Goal: Navigation & Orientation: Find specific page/section

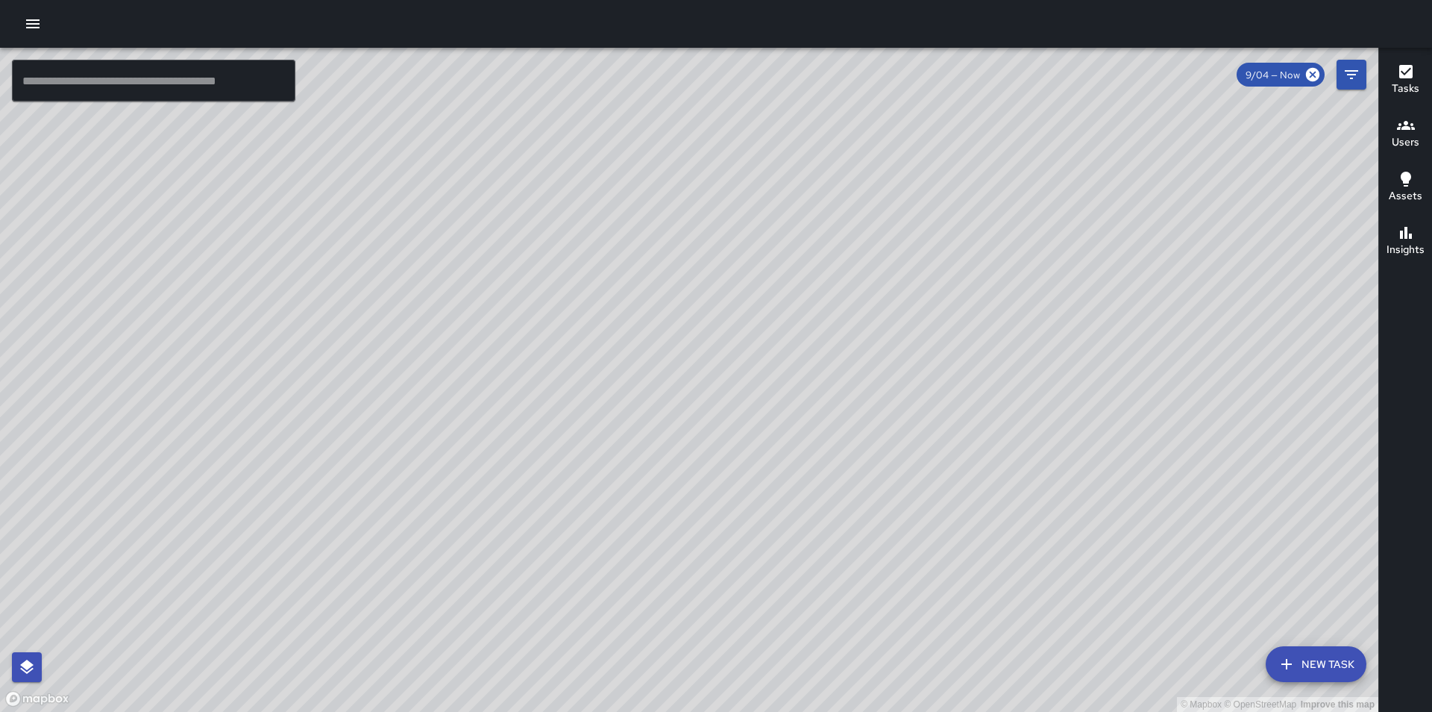
drag, startPoint x: 595, startPoint y: 453, endPoint x: 753, endPoint y: 259, distance: 250.8
click at [753, 259] on div "© Mapbox © OpenStreetMap Improve this map" at bounding box center [689, 380] width 1378 height 664
drag, startPoint x: 1045, startPoint y: 236, endPoint x: 952, endPoint y: 437, distance: 221.2
click at [952, 437] on div "© Mapbox © OpenStreetMap Improve this map" at bounding box center [689, 380] width 1378 height 664
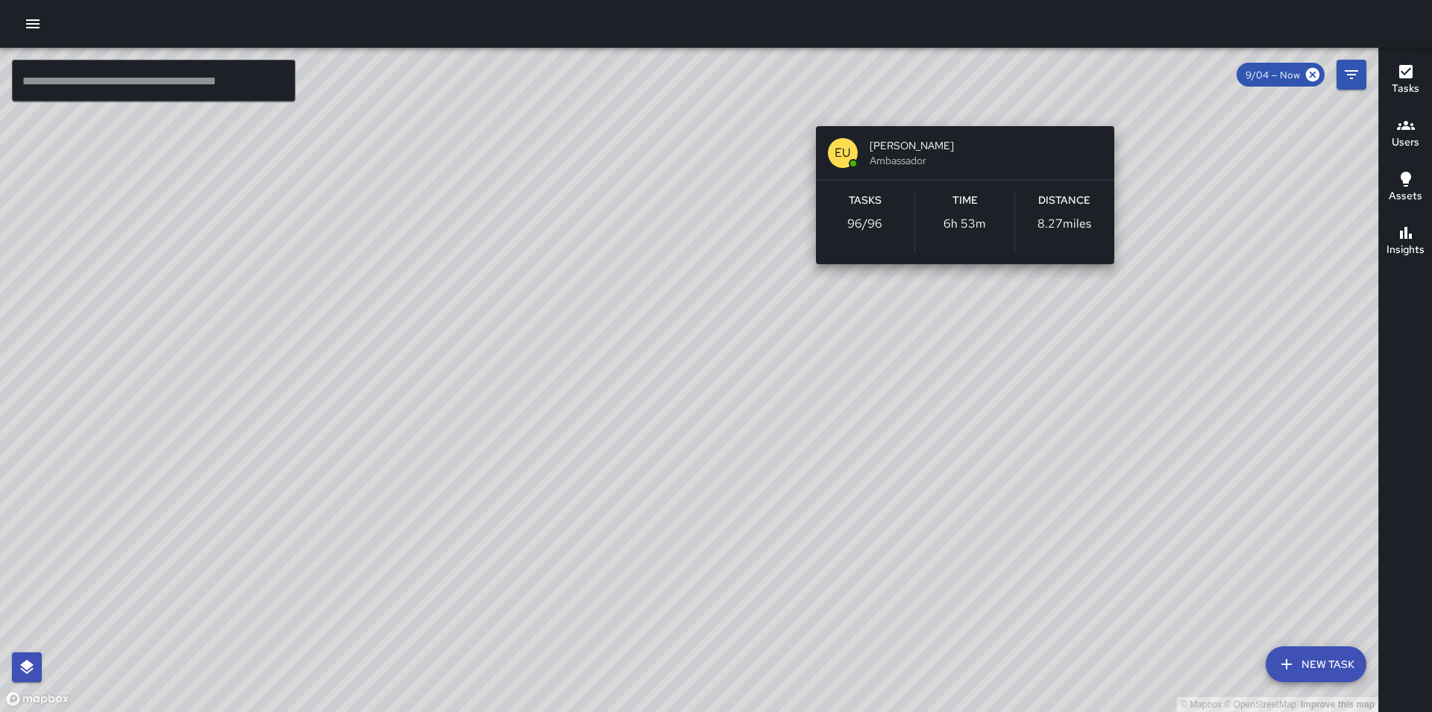
click at [960, 102] on div "© Mapbox © OpenStreetMap Improve this map EU [PERSON_NAME] Ambassador Tasks 96 …" at bounding box center [689, 380] width 1378 height 664
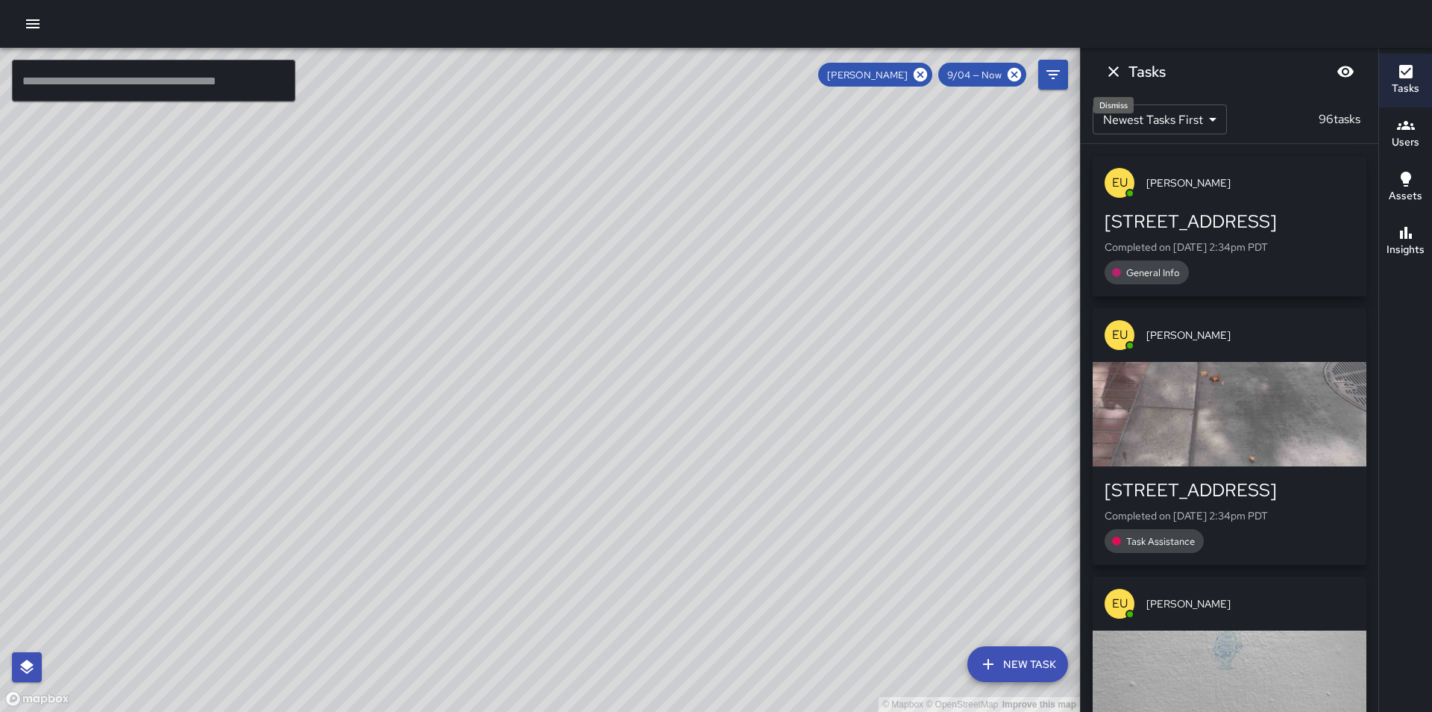
click at [1111, 69] on icon "Dismiss" at bounding box center [1113, 71] width 10 height 10
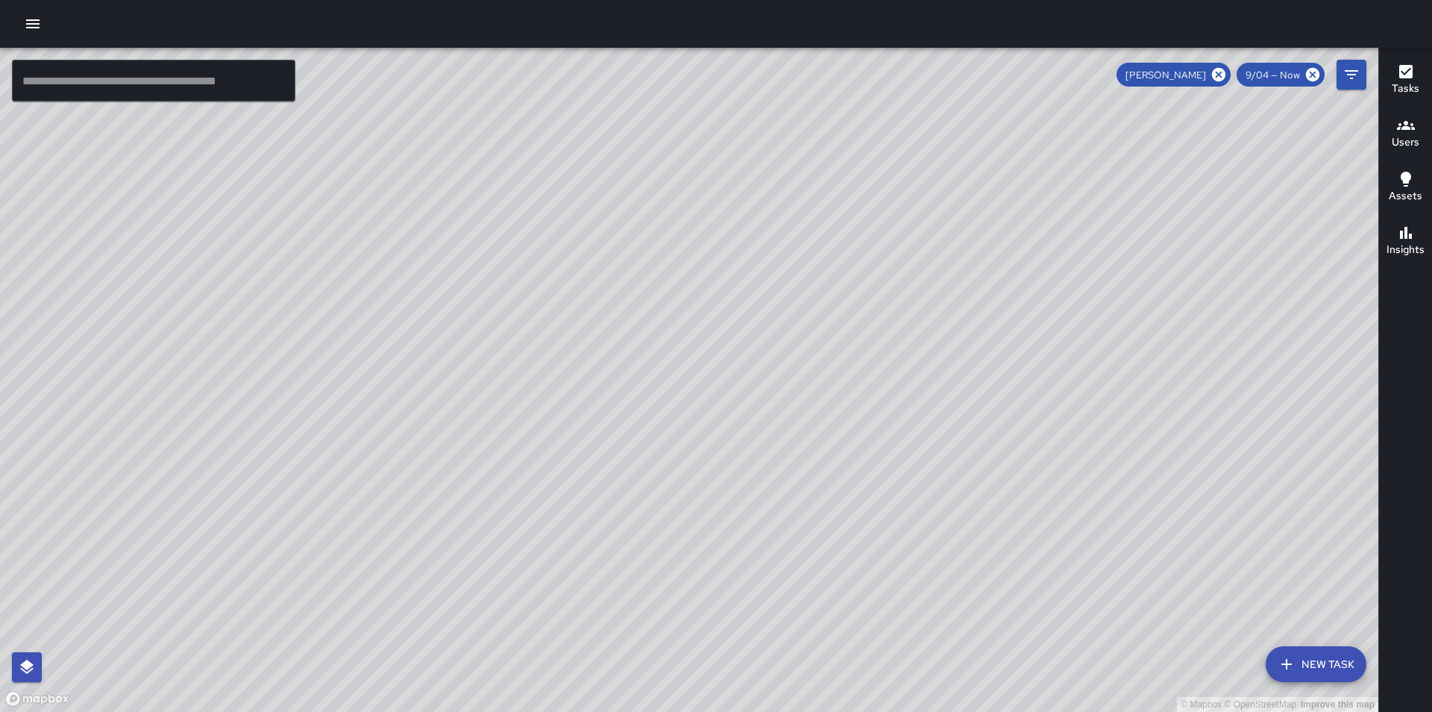
drag, startPoint x: 1090, startPoint y: 342, endPoint x: 819, endPoint y: 536, distance: 333.0
click at [820, 536] on div "© Mapbox © OpenStreetMap Improve this map" at bounding box center [689, 380] width 1378 height 664
click at [1219, 76] on icon at bounding box center [1219, 74] width 16 height 16
drag, startPoint x: 788, startPoint y: 568, endPoint x: 576, endPoint y: 358, distance: 298.5
click at [576, 358] on div "© Mapbox © OpenStreetMap Improve this map" at bounding box center [689, 380] width 1378 height 664
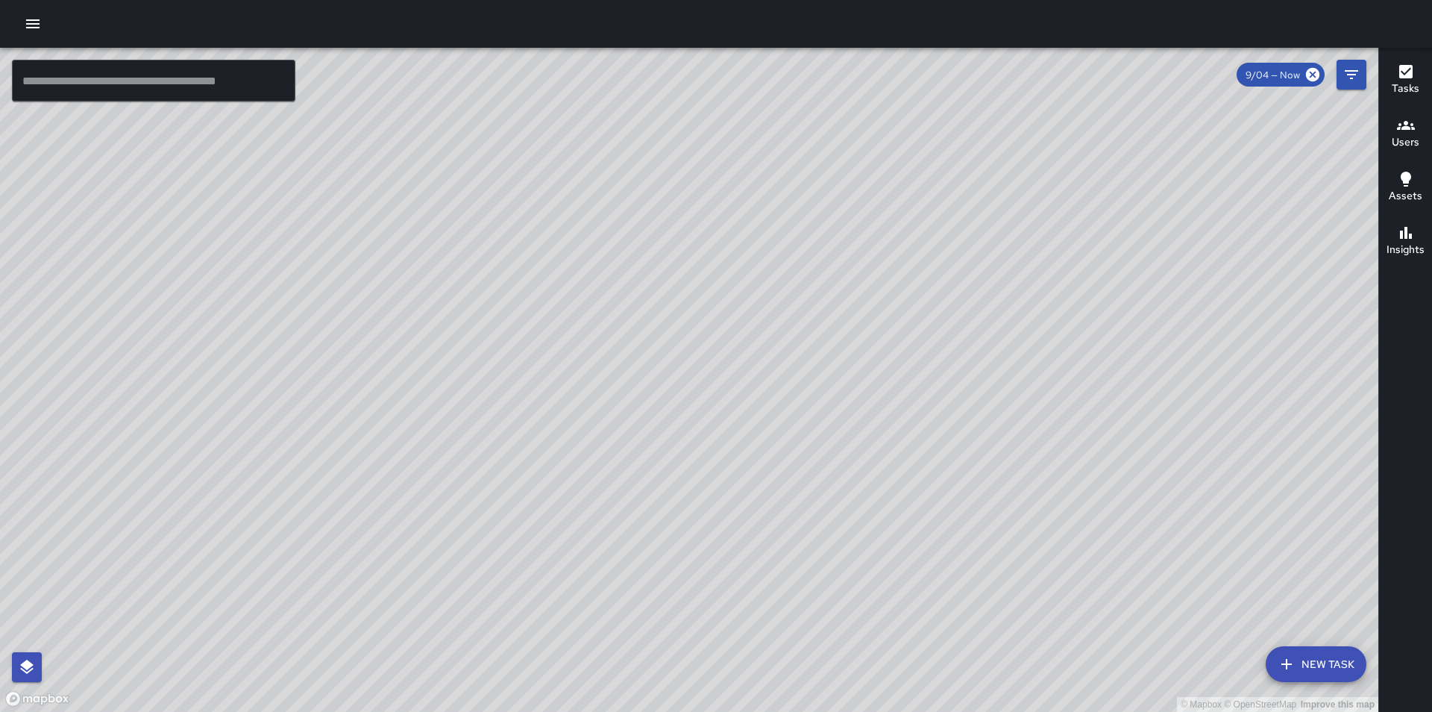
click at [667, 304] on div "© Mapbox © OpenStreetMap Improve this map" at bounding box center [689, 380] width 1378 height 664
click at [1317, 72] on icon at bounding box center [1312, 74] width 13 height 13
click at [795, 277] on div "© Mapbox © OpenStreetMap Improve this map" at bounding box center [689, 380] width 1378 height 664
drag, startPoint x: 877, startPoint y: 487, endPoint x: 736, endPoint y: 484, distance: 141.0
click at [736, 484] on div "© Mapbox © OpenStreetMap Improve this map" at bounding box center [689, 380] width 1378 height 664
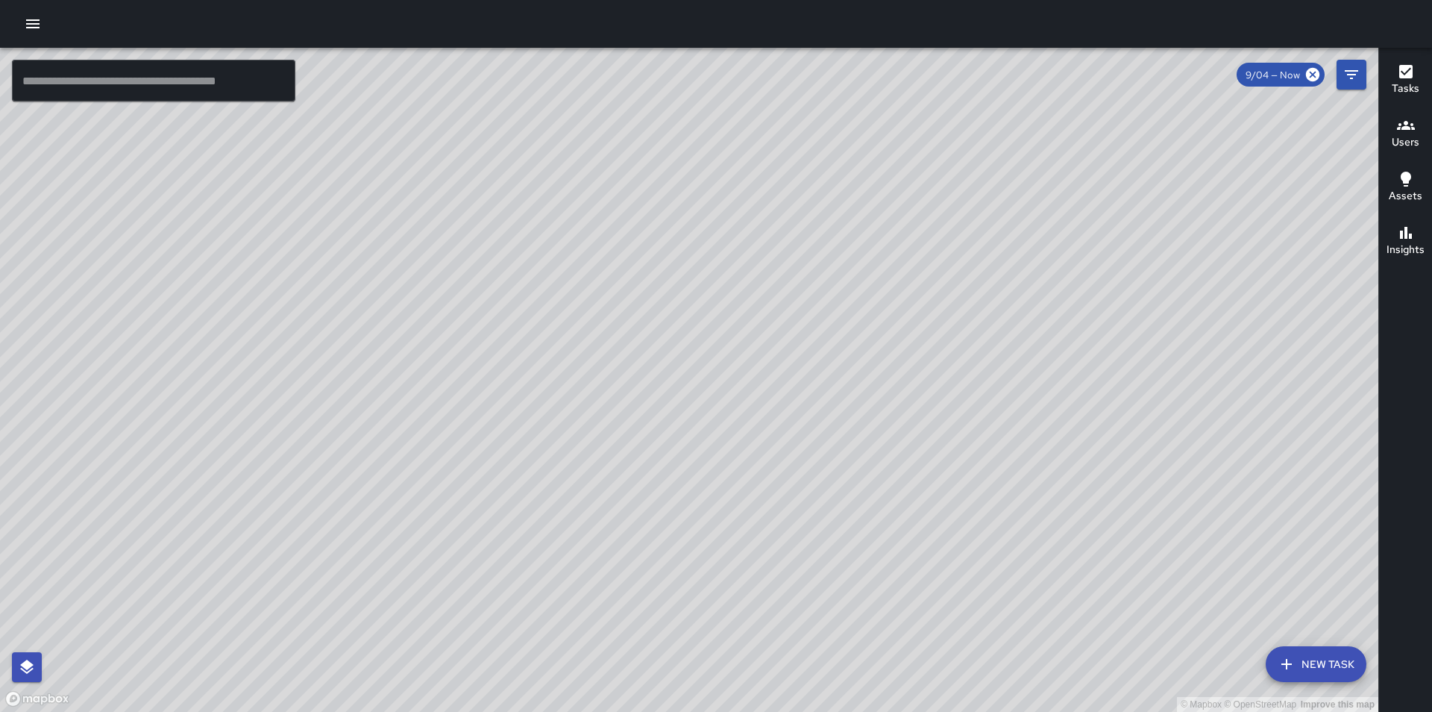
drag, startPoint x: 729, startPoint y: 514, endPoint x: 624, endPoint y: 447, distance: 125.4
click at [624, 447] on div "© Mapbox © OpenStreetMap Improve this map" at bounding box center [689, 380] width 1378 height 664
drag, startPoint x: 580, startPoint y: 524, endPoint x: 592, endPoint y: 459, distance: 66.7
click at [592, 459] on div "© Mapbox © OpenStreetMap Improve this map" at bounding box center [689, 380] width 1378 height 664
drag, startPoint x: 603, startPoint y: 471, endPoint x: 247, endPoint y: 500, distance: 357.0
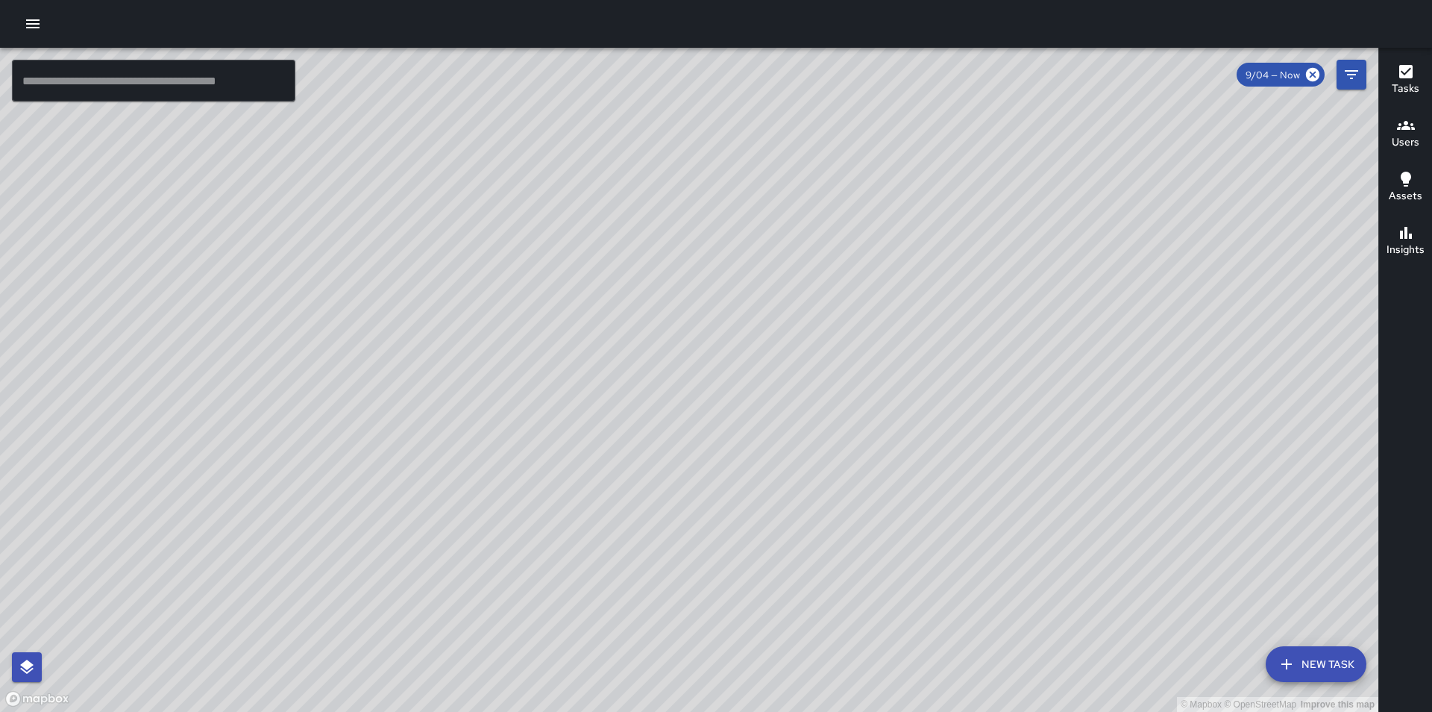
click at [247, 500] on div "© Mapbox © OpenStreetMap Improve this map" at bounding box center [689, 380] width 1378 height 664
drag, startPoint x: 257, startPoint y: 408, endPoint x: 279, endPoint y: 414, distance: 22.4
click at [282, 414] on div "© Mapbox © OpenStreetMap Improve this map" at bounding box center [689, 380] width 1378 height 664
drag, startPoint x: 298, startPoint y: 413, endPoint x: 495, endPoint y: 413, distance: 196.9
click at [495, 413] on div "© Mapbox © OpenStreetMap Improve this map" at bounding box center [689, 380] width 1378 height 664
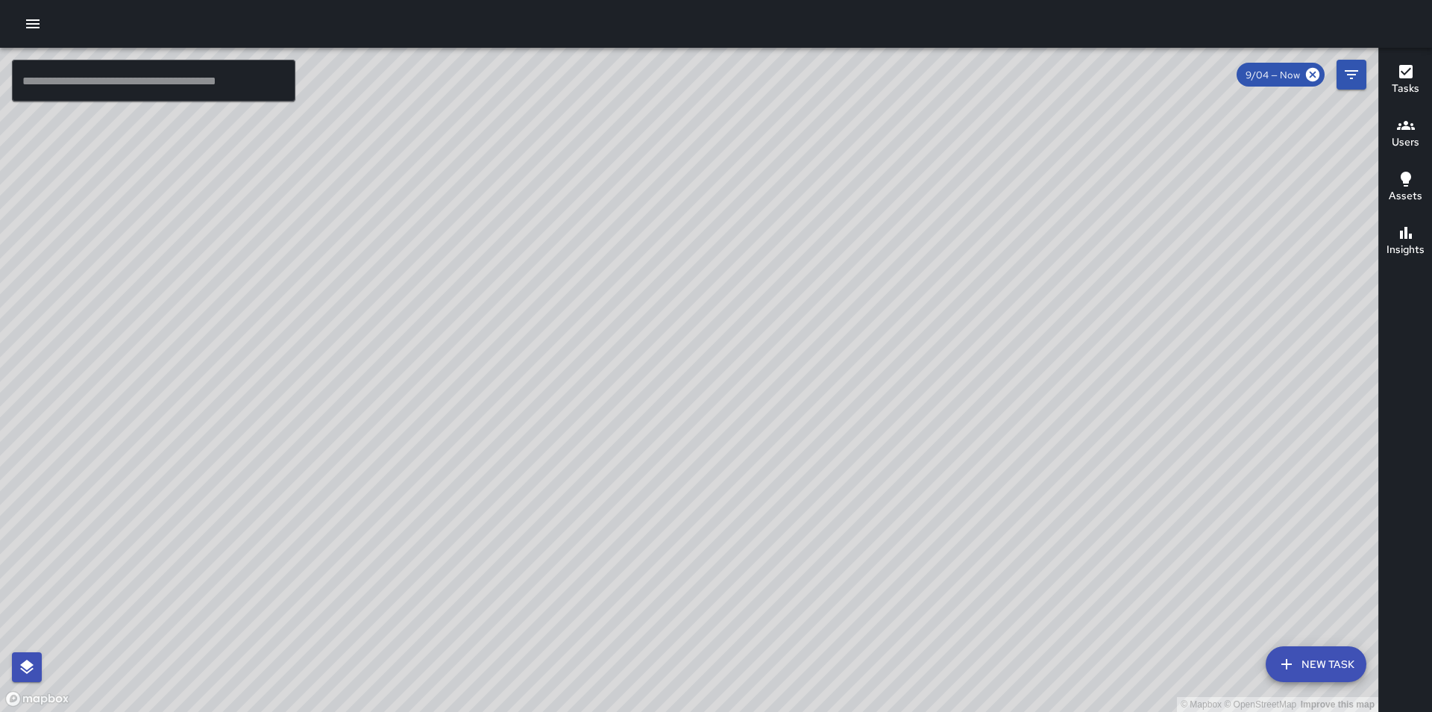
drag, startPoint x: 478, startPoint y: 416, endPoint x: 511, endPoint y: 412, distance: 33.0
click at [511, 412] on div "© Mapbox © OpenStreetMap Improve this map" at bounding box center [689, 380] width 1378 height 664
click at [732, 227] on div "© Mapbox © OpenStreetMap Improve this map" at bounding box center [689, 380] width 1378 height 664
